Goal: Task Accomplishment & Management: Complete application form

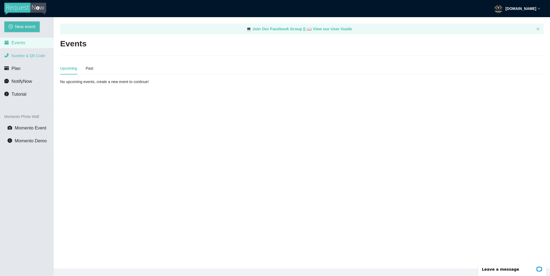
click at [28, 54] on span "Number & QR Code" at bounding box center [29, 56] width 34 height 4
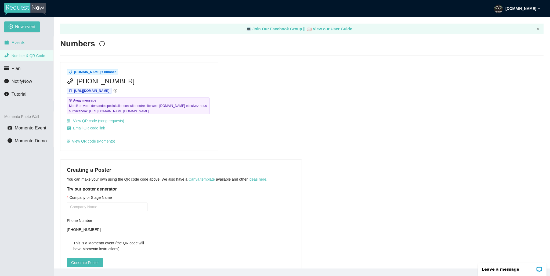
click at [25, 43] on li "Events" at bounding box center [26, 43] width 53 height 11
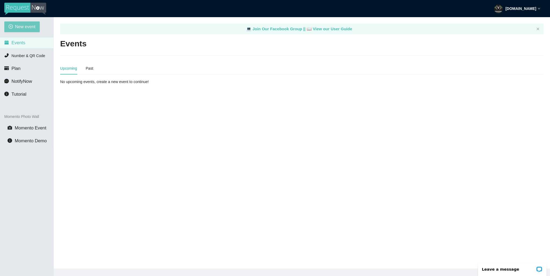
click at [30, 28] on span "New event" at bounding box center [25, 26] width 20 height 7
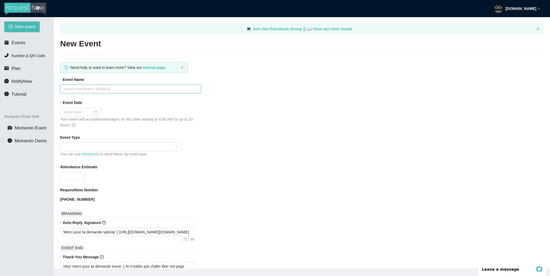
click at [78, 92] on input "Event Name" at bounding box center [130, 89] width 141 height 9
type input "Mariage de [PERSON_NAME] et [PERSON_NAME]"
click at [93, 110] on div at bounding box center [80, 112] width 34 height 6
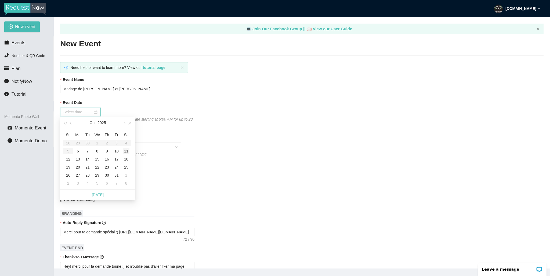
type input "[DATE]"
click at [126, 152] on div "11" at bounding box center [126, 151] width 6 height 6
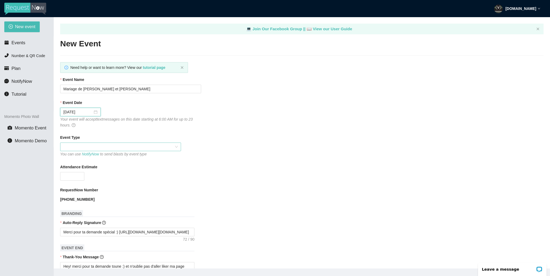
click at [149, 149] on span at bounding box center [120, 147] width 114 height 8
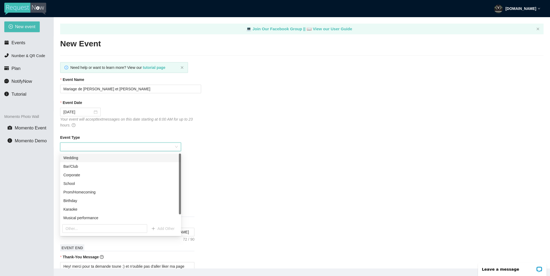
click at [102, 158] on div "Wedding" at bounding box center [120, 158] width 114 height 6
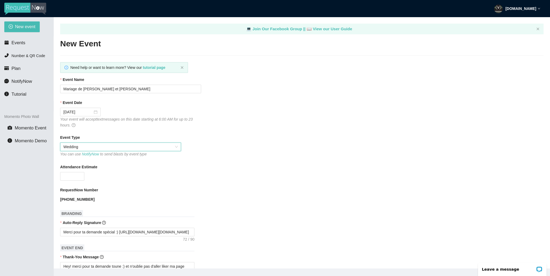
click at [229, 166] on div "Attendance Estimate" at bounding box center [301, 168] width 483 height 8
click at [73, 178] on input "Attendance Estimate" at bounding box center [72, 177] width 24 height 8
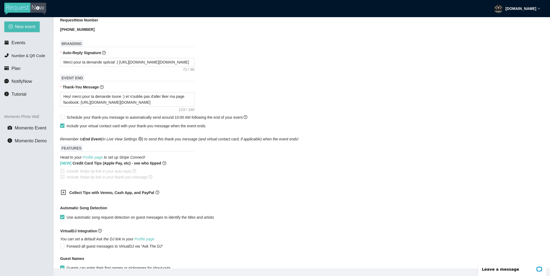
scroll to position [188, 0]
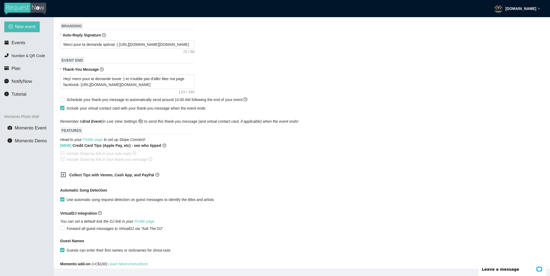
type input "110"
click at [63, 176] on icon "plus-square" at bounding box center [63, 174] width 5 height 5
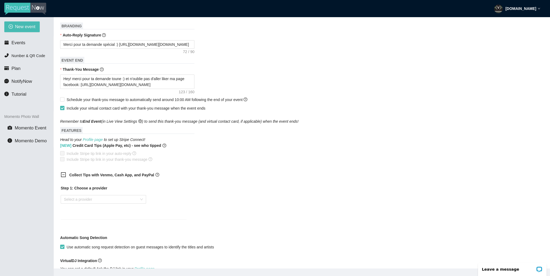
click at [63, 176] on icon "minus-square" at bounding box center [63, 174] width 5 height 5
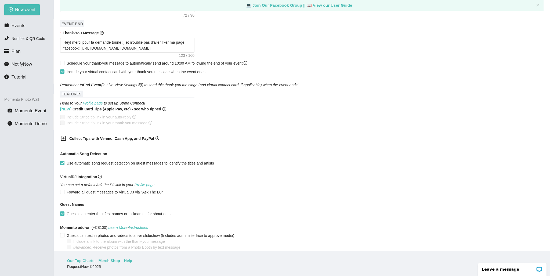
scroll to position [232, 0]
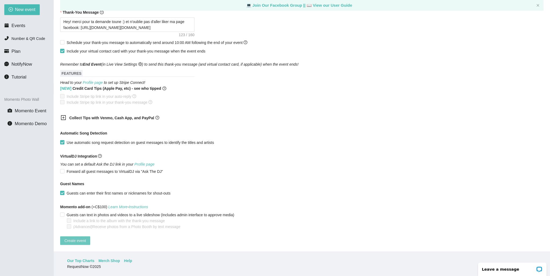
click at [77, 238] on span "Create event" at bounding box center [74, 241] width 21 height 6
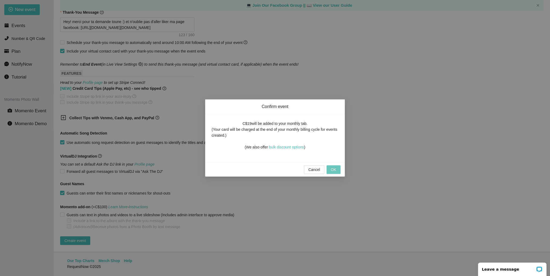
click at [338, 171] on button "OK" at bounding box center [333, 170] width 14 height 9
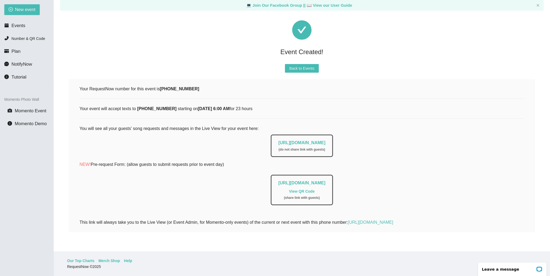
scroll to position [17, 0]
drag, startPoint x: 192, startPoint y: 85, endPoint x: 160, endPoint y: 86, distance: 32.0
click at [160, 86] on div "Your RequestNow number for this event is [PHONE_NUMBER]" at bounding box center [301, 89] width 445 height 7
click at [207, 86] on div "Your RequestNow number for this event is [PHONE_NUMBER]" at bounding box center [301, 89] width 445 height 7
